Goal: Check status: Check status

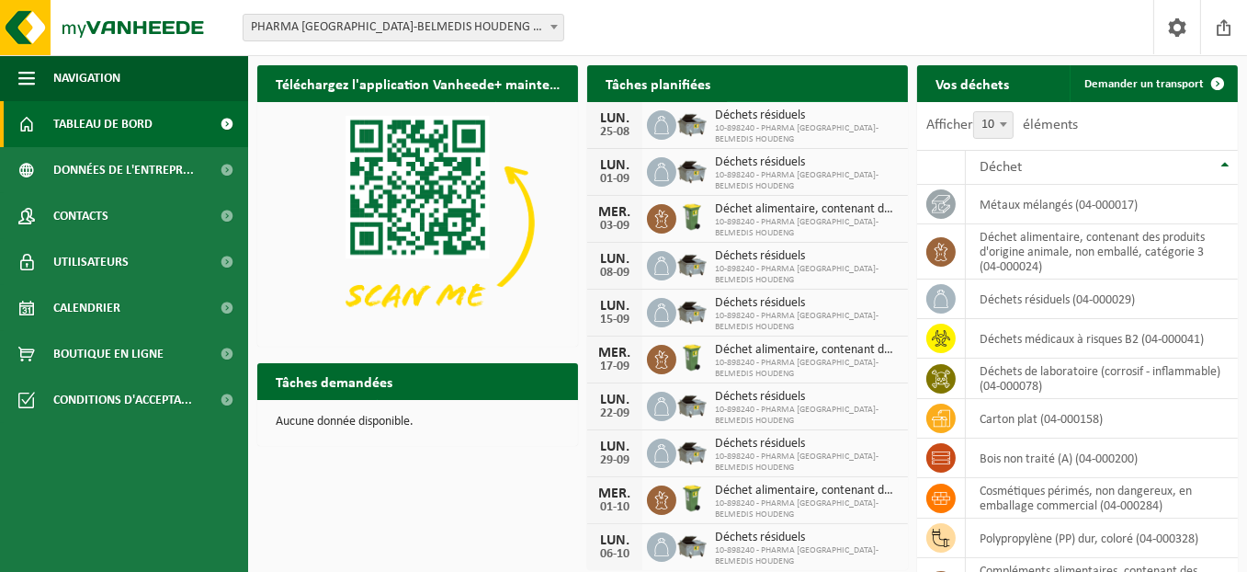
click at [829, 114] on span "Consulter votre calendrier" at bounding box center [808, 120] width 132 height 12
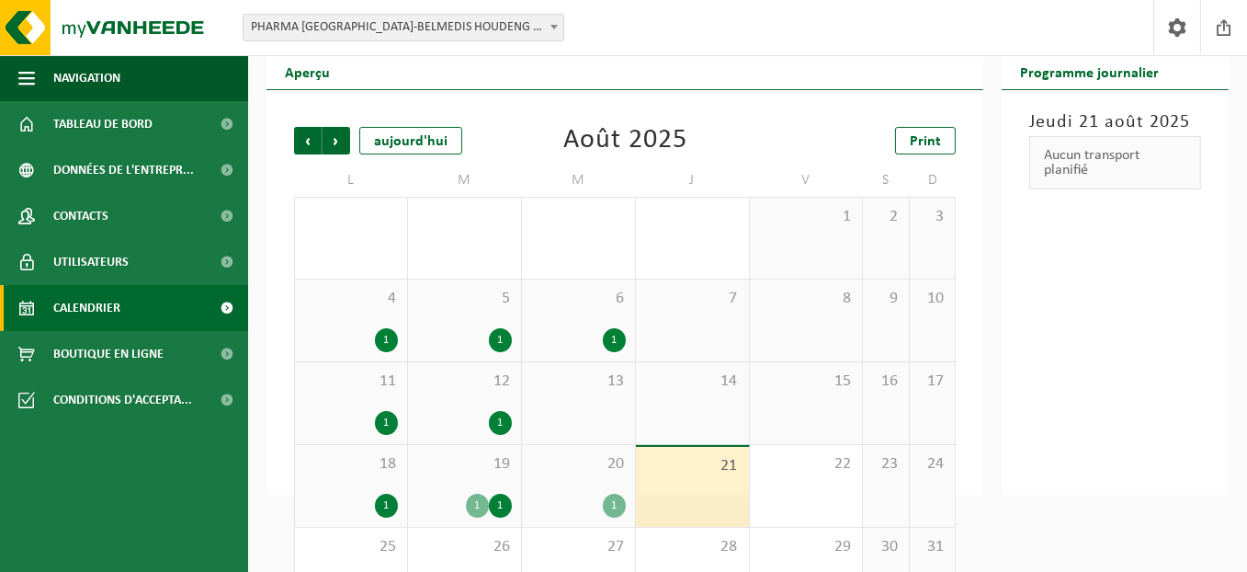
scroll to position [124, 0]
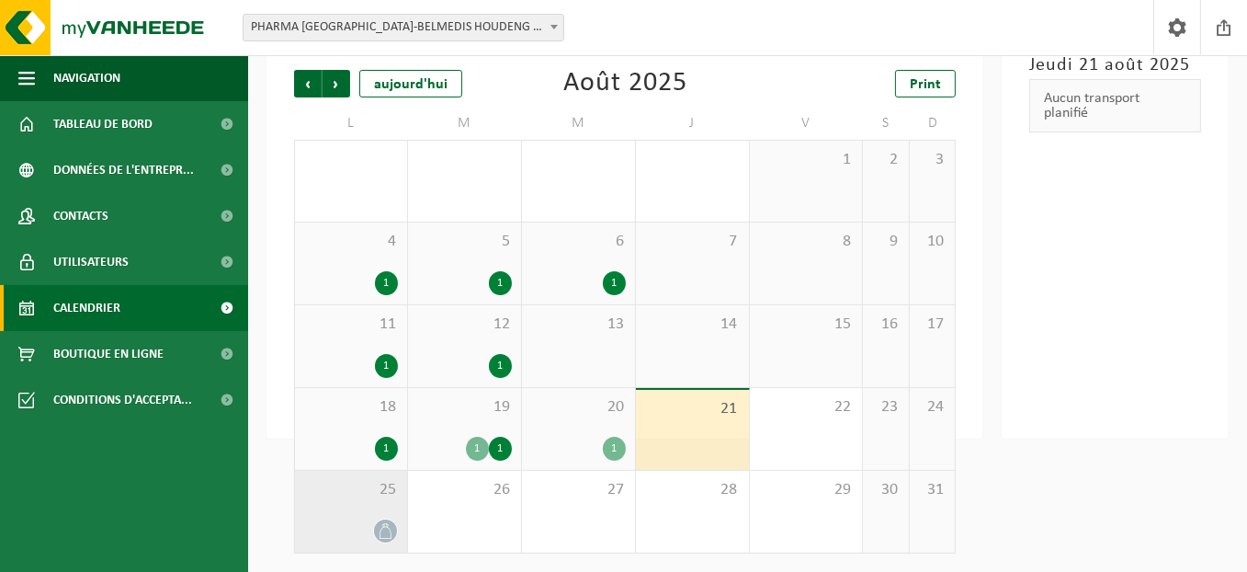
click at [388, 528] on icon at bounding box center [386, 531] width 16 height 16
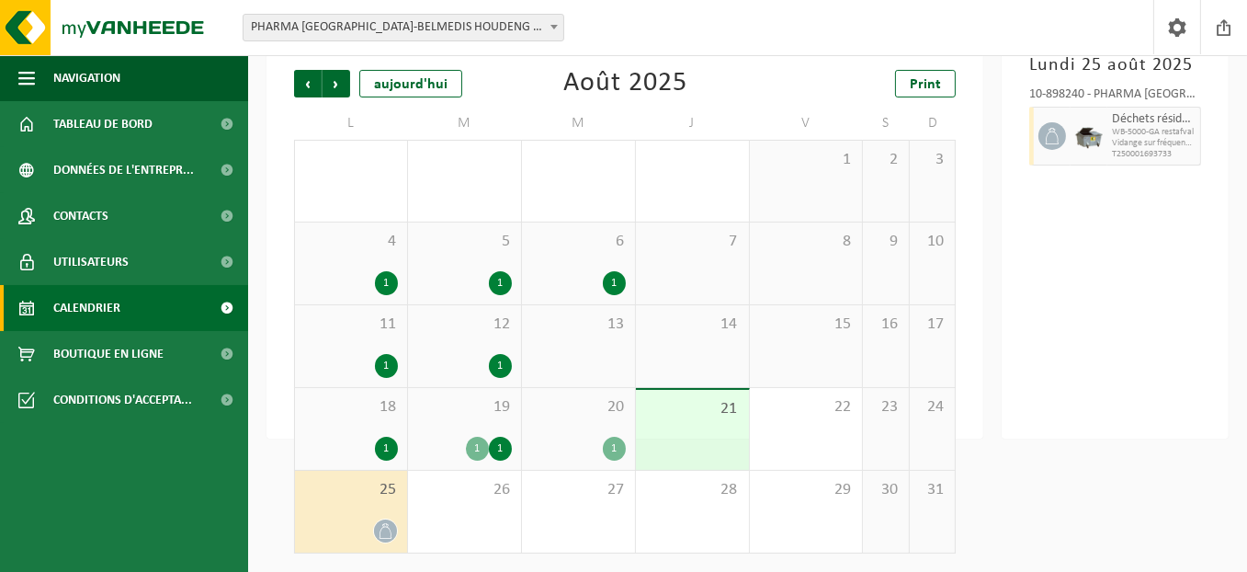
click at [618, 448] on div "1" at bounding box center [614, 449] width 23 height 24
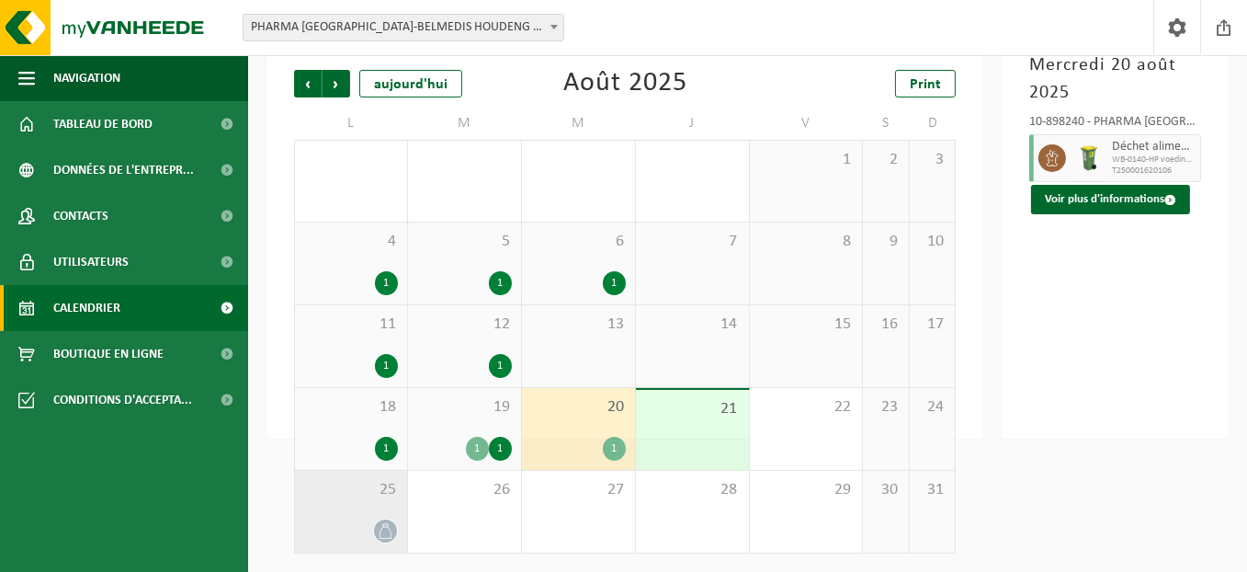
click at [385, 527] on icon at bounding box center [386, 531] width 12 height 16
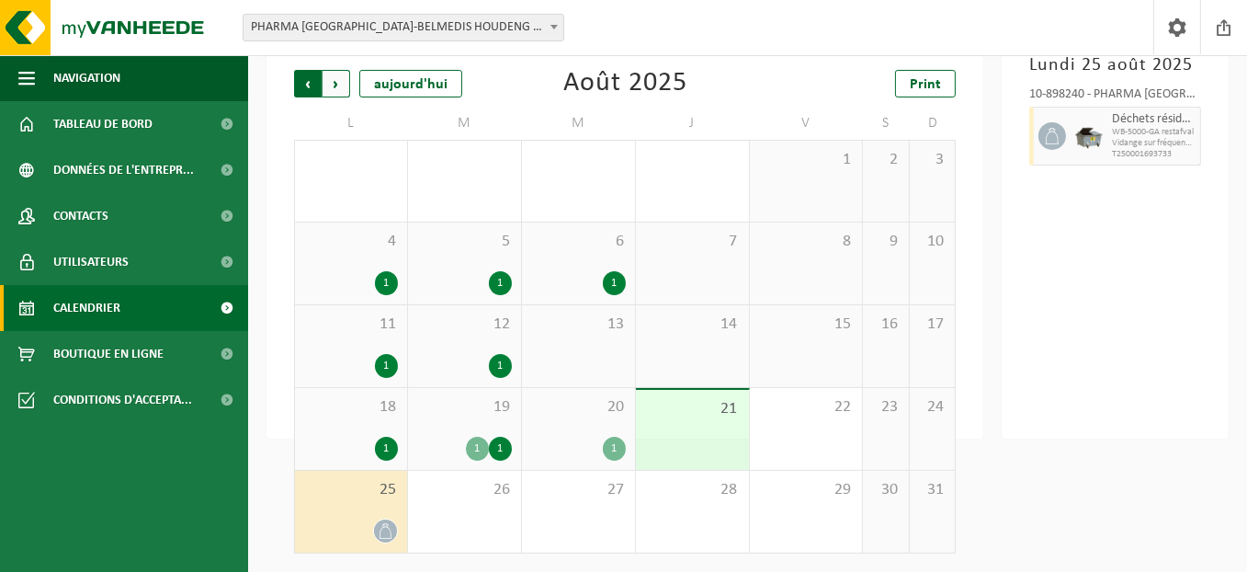
click at [335, 91] on span "Suivant" at bounding box center [337, 84] width 28 height 28
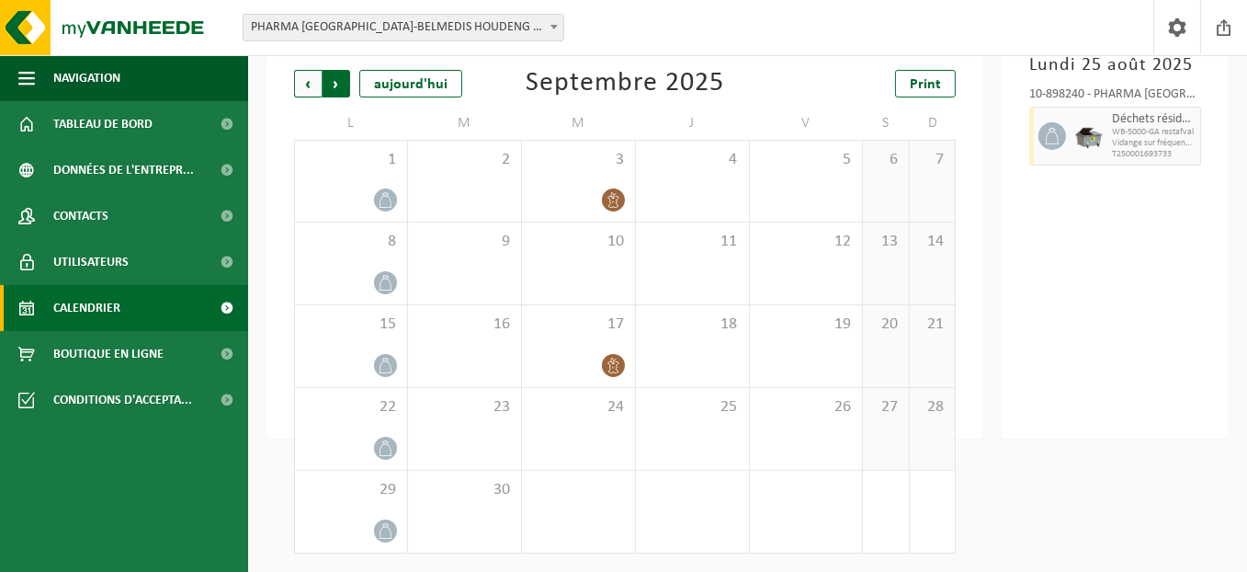
click at [305, 83] on span "Précédent" at bounding box center [308, 84] width 28 height 28
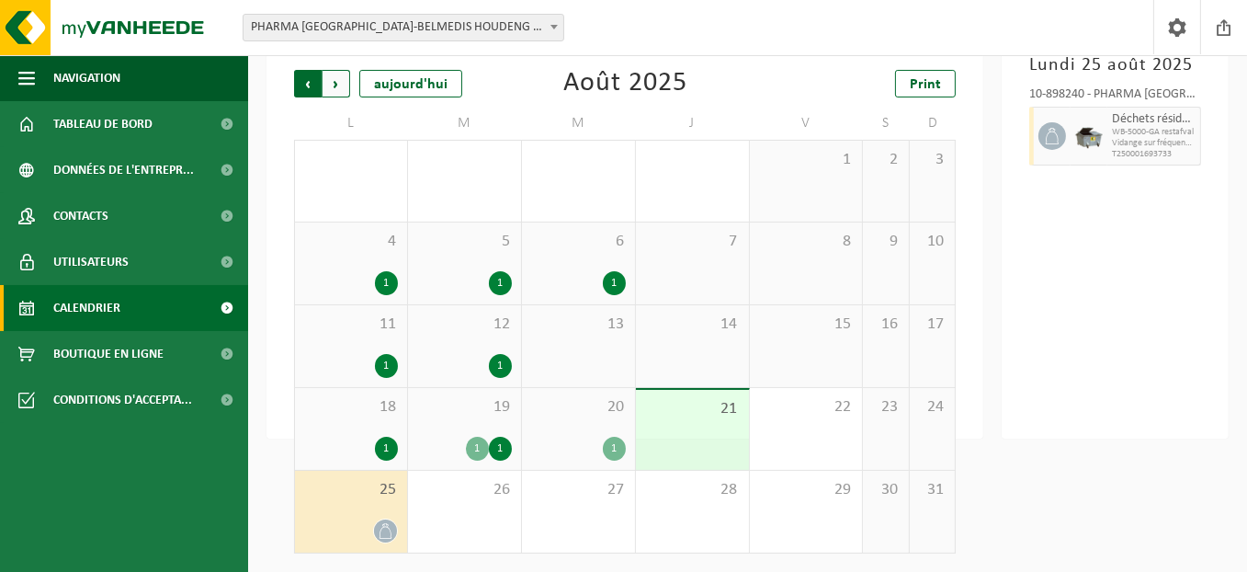
click at [345, 91] on span "Suivant" at bounding box center [337, 84] width 28 height 28
